Goal: Transaction & Acquisition: Purchase product/service

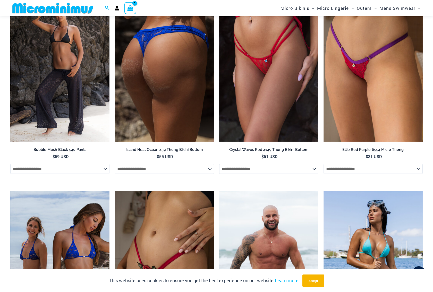
scroll to position [897, 0]
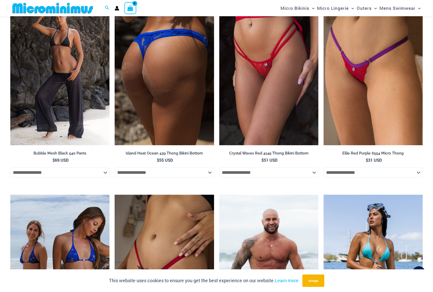
click at [165, 55] on img at bounding box center [164, 70] width 99 height 149
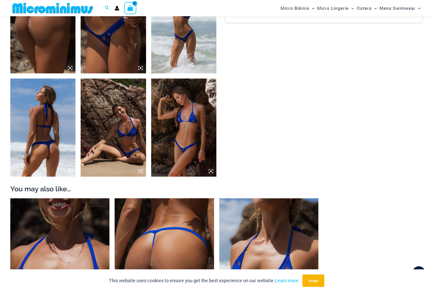
scroll to position [511, 0]
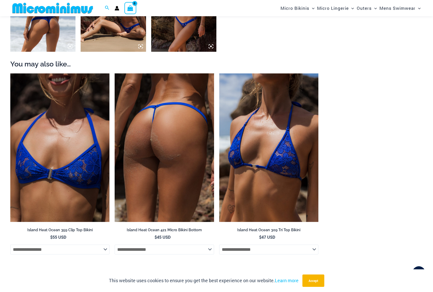
click at [150, 151] on img at bounding box center [164, 147] width 99 height 149
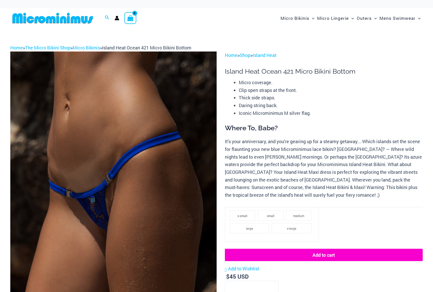
click at [161, 174] on img at bounding box center [113, 206] width 206 height 309
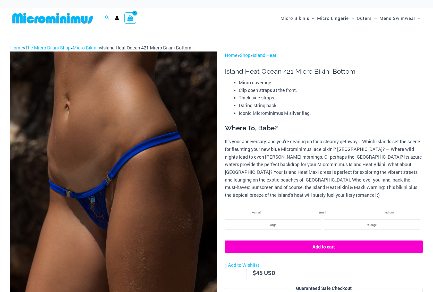
scroll to position [93, 0]
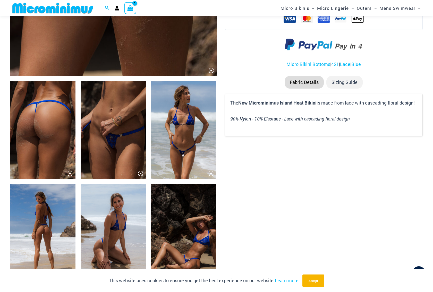
scroll to position [409, 0]
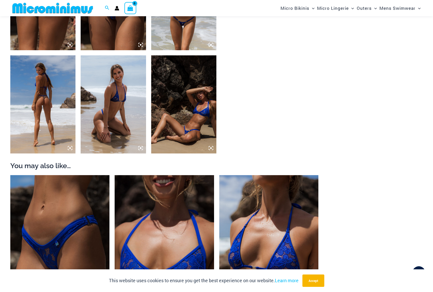
click at [112, 109] on img at bounding box center [113, 104] width 65 height 98
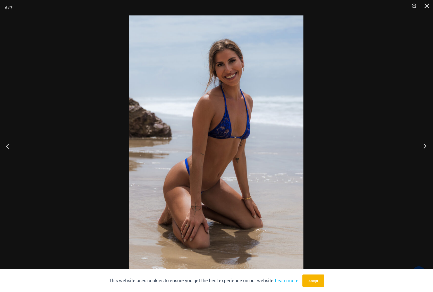
click at [424, 145] on button "Next" at bounding box center [423, 146] width 19 height 26
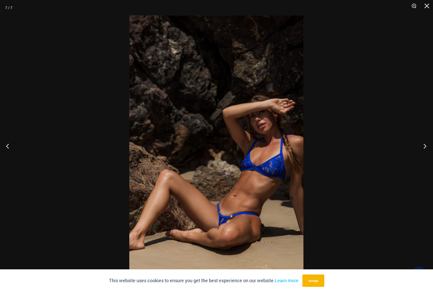
click at [424, 145] on button "Next" at bounding box center [423, 146] width 19 height 26
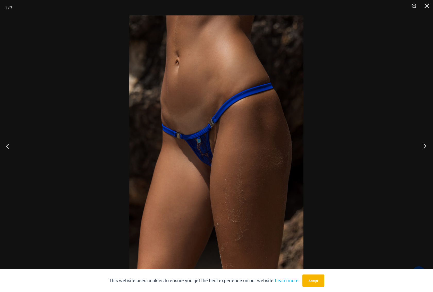
click at [424, 145] on button "Next" at bounding box center [423, 146] width 19 height 26
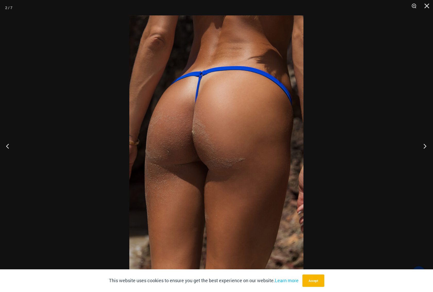
click at [424, 145] on button "Next" at bounding box center [423, 146] width 19 height 26
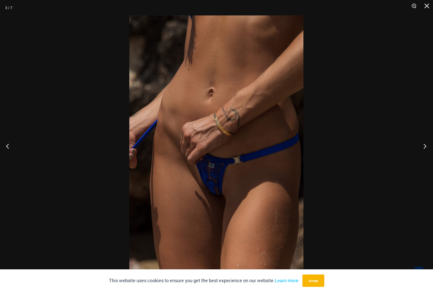
click at [424, 145] on button "Next" at bounding box center [423, 146] width 19 height 26
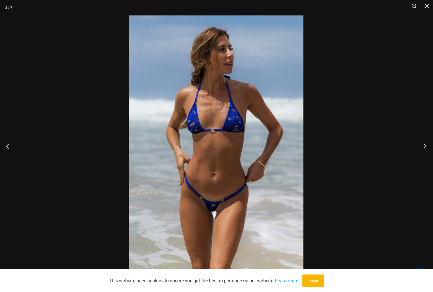
click at [424, 145] on button "Next" at bounding box center [423, 146] width 19 height 26
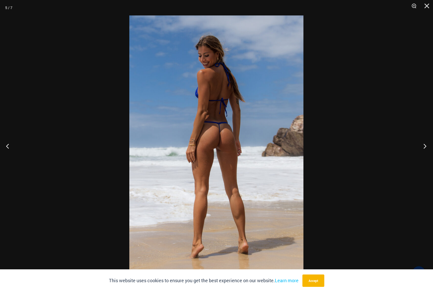
click at [424, 145] on button "Next" at bounding box center [423, 146] width 19 height 26
